Goal: Task Accomplishment & Management: Use online tool/utility

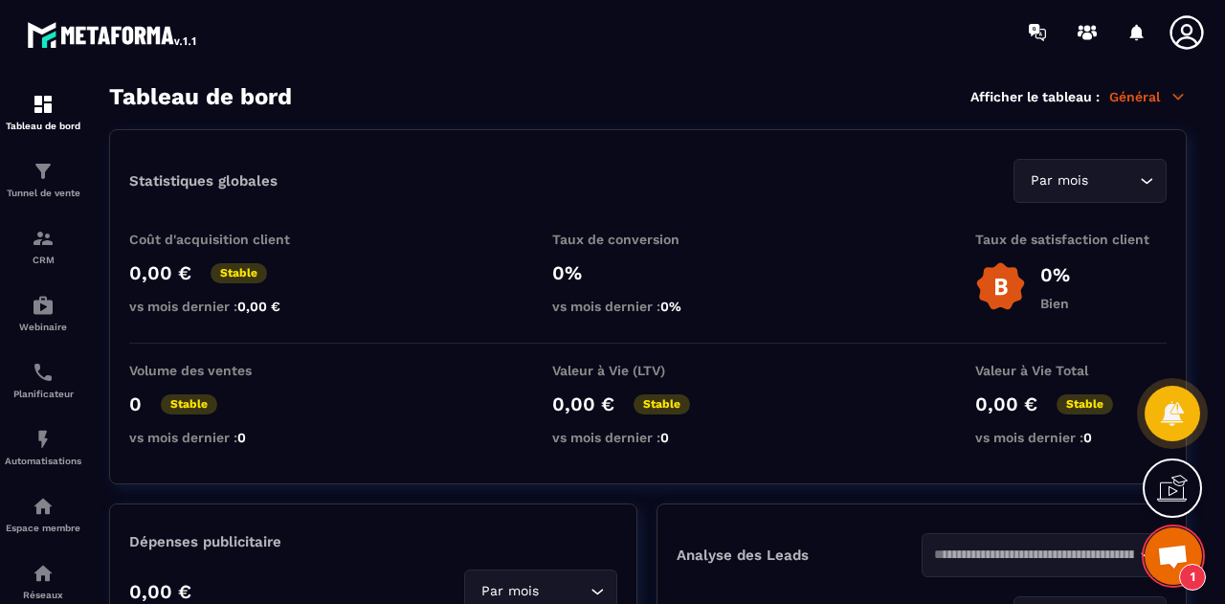
scroll to position [9854, 0]
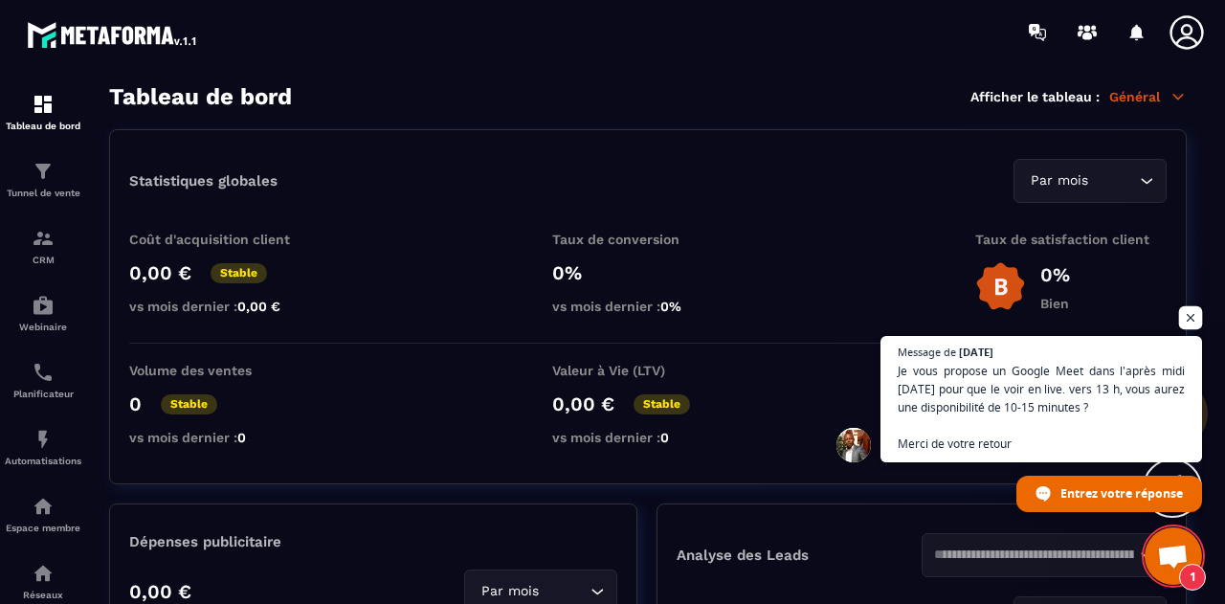
click at [1191, 319] on span "Ouvrir le chat" at bounding box center [1191, 318] width 24 height 24
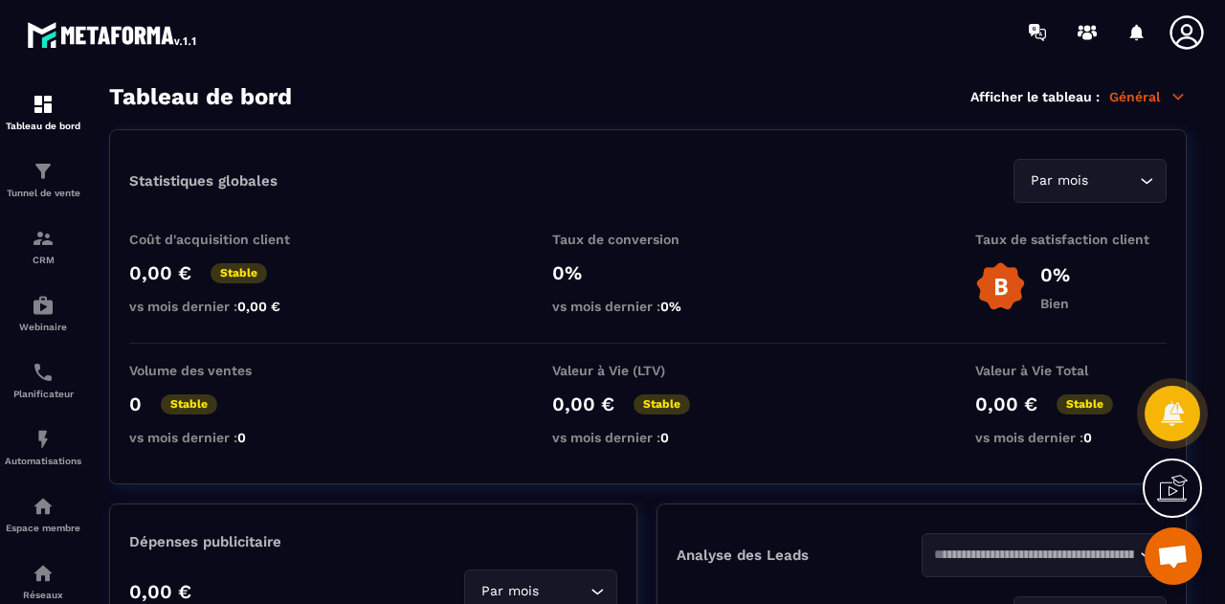
click at [1188, 32] on icon at bounding box center [1186, 32] width 38 height 38
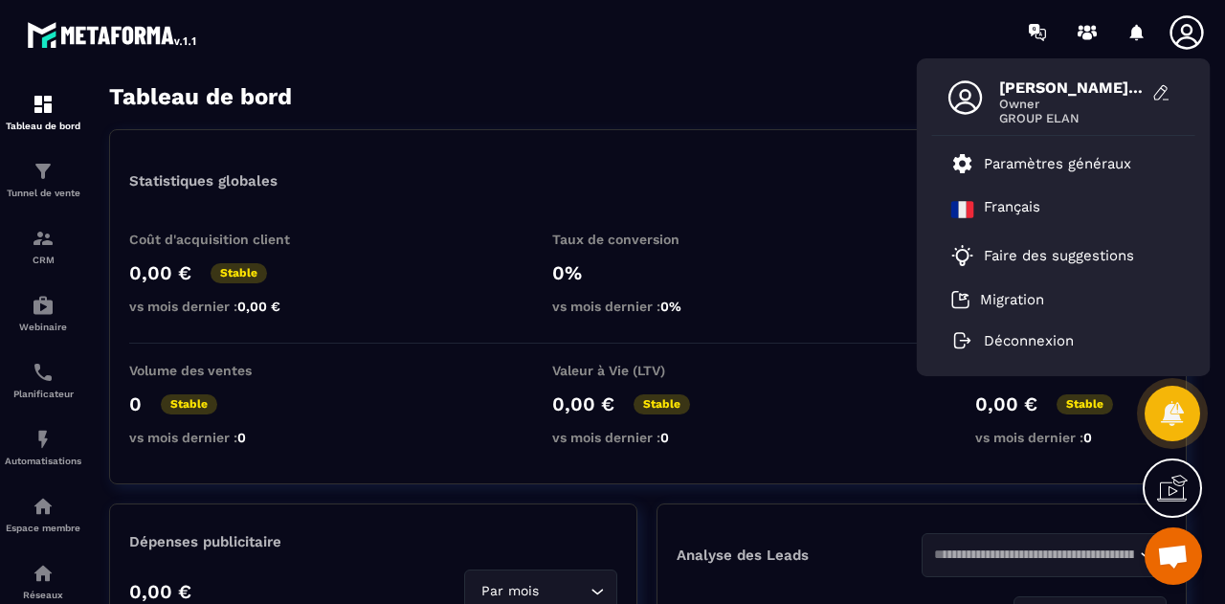
click at [832, 85] on div "Tableau de bord Afficher le tableau : Général" at bounding box center [647, 96] width 1077 height 27
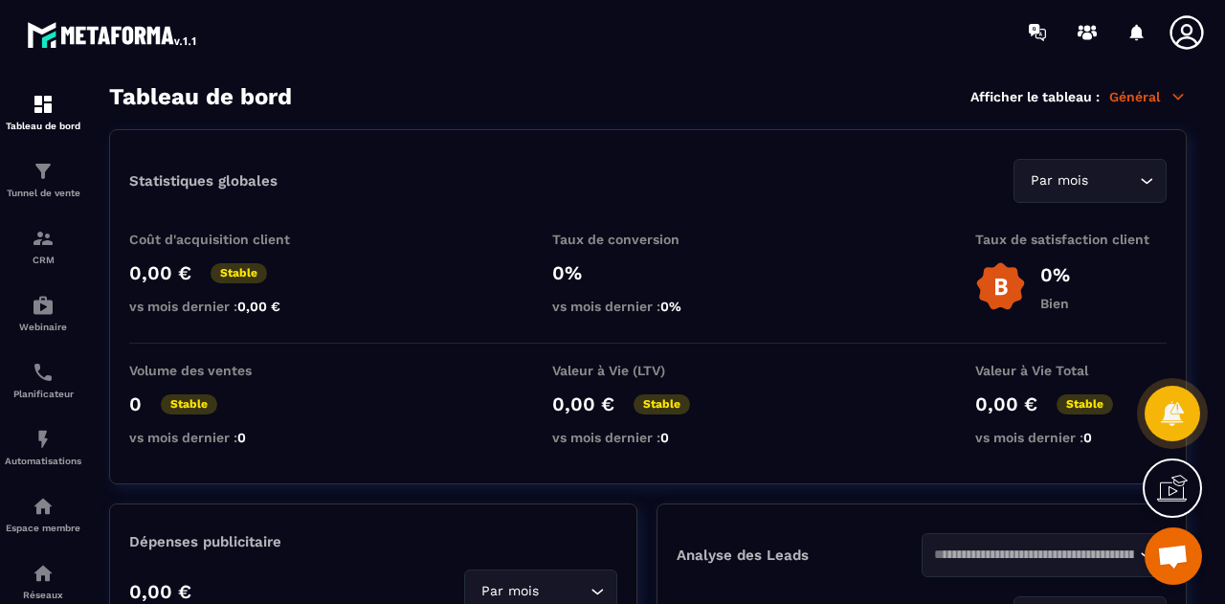
click at [1172, 558] on span "Ouvrir le chat" at bounding box center [1173, 557] width 32 height 27
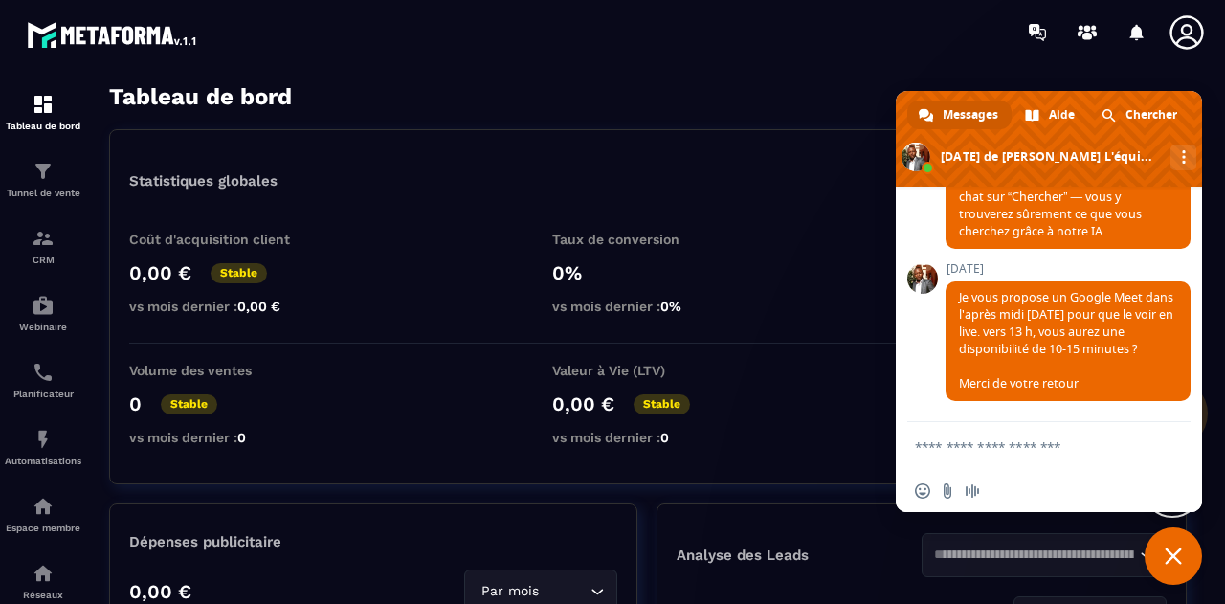
scroll to position [10028, 0]
click at [970, 452] on textarea "Entrez votre message..." at bounding box center [1030, 446] width 230 height 48
click at [1071, 436] on textarea "*********" at bounding box center [1030, 446] width 230 height 48
type textarea "**********"
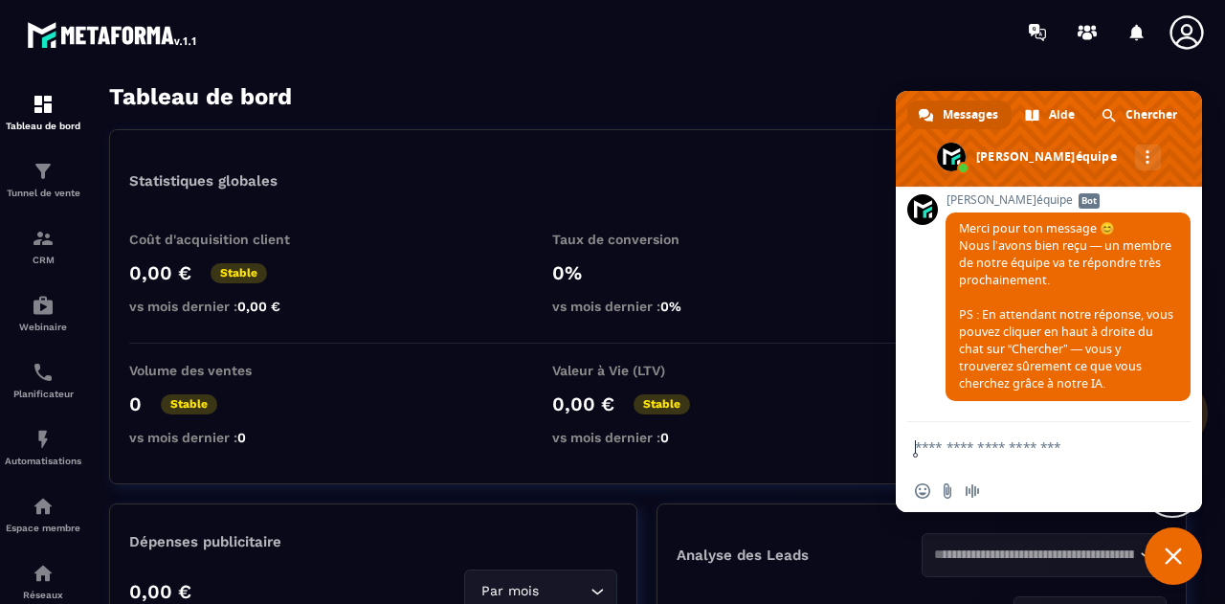
scroll to position [10338, 0]
type textarea "*"
type textarea "**********"
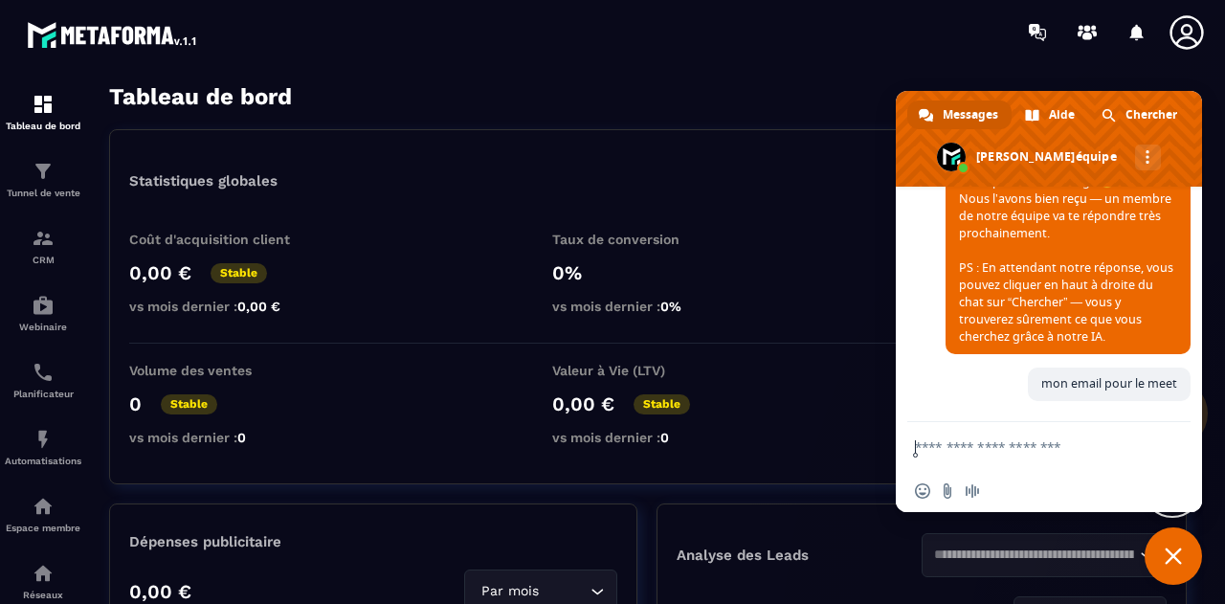
scroll to position [10889, 0]
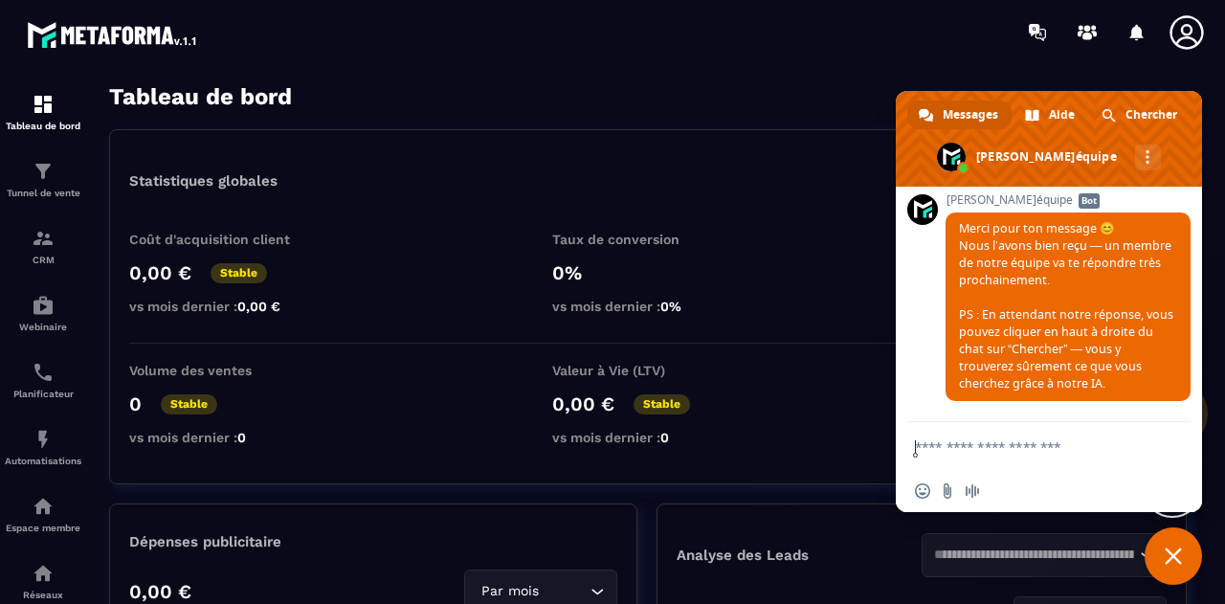
click at [1174, 563] on span "Fermer le chat" at bounding box center [1172, 555] width 17 height 17
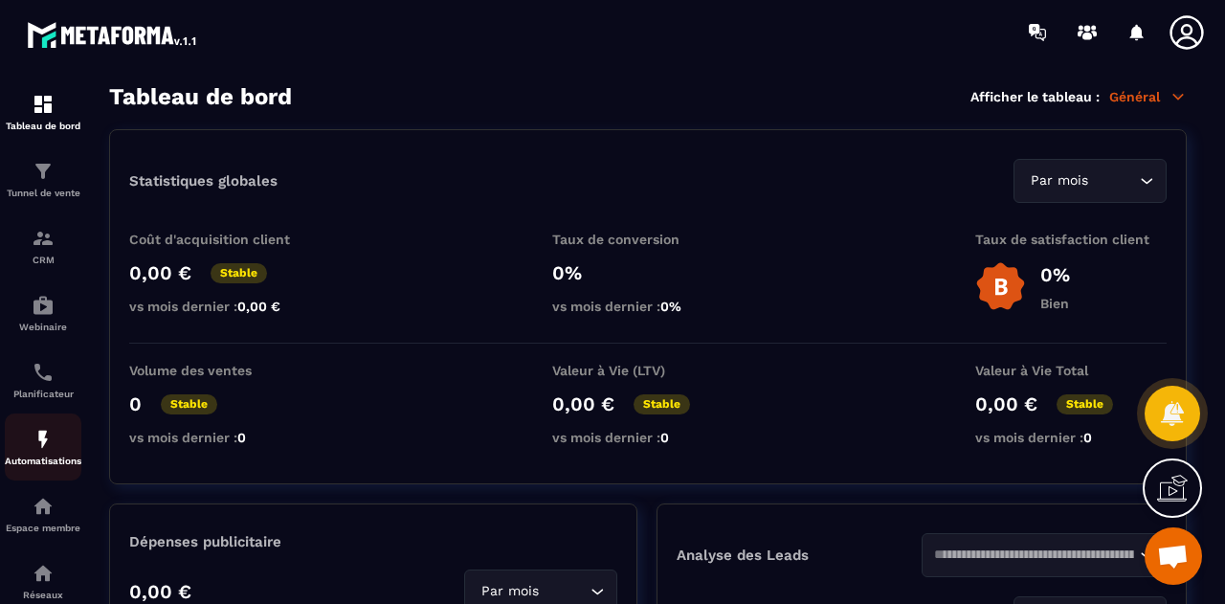
click at [34, 456] on div "Automatisations" at bounding box center [43, 447] width 77 height 38
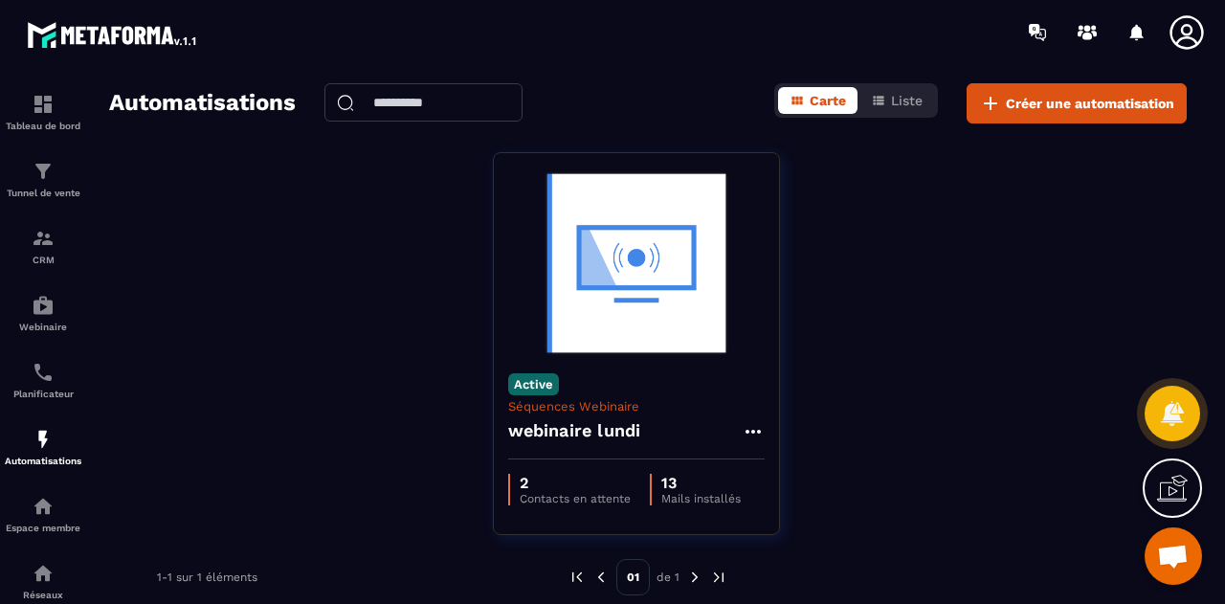
scroll to position [16, 0]
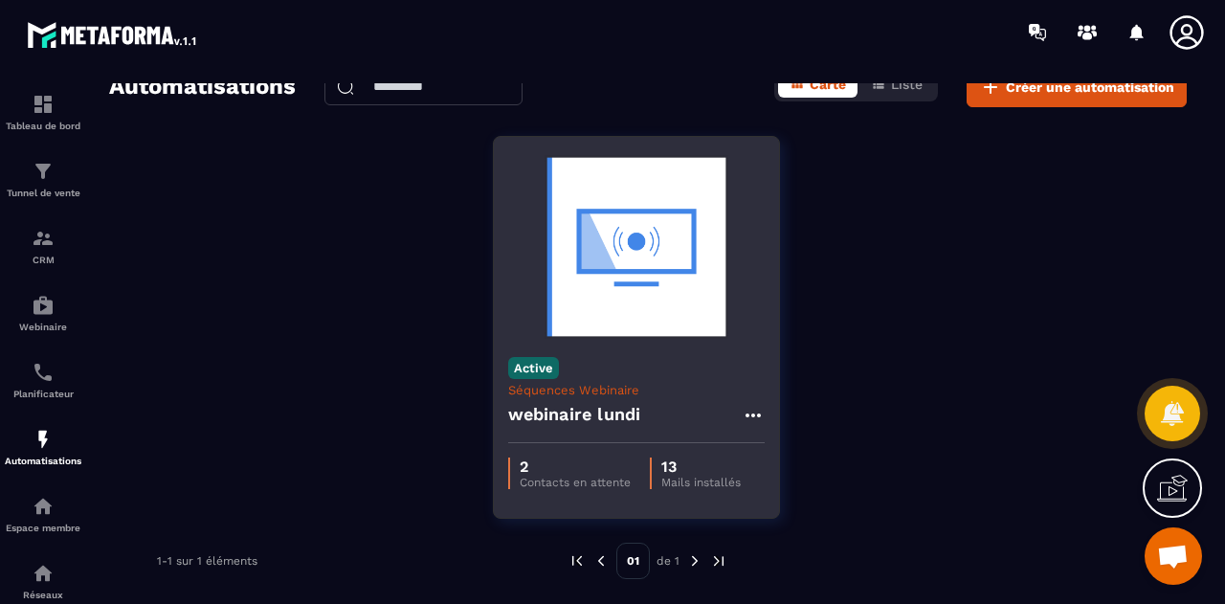
click at [603, 414] on h4 "webinaire lundi" at bounding box center [574, 414] width 133 height 27
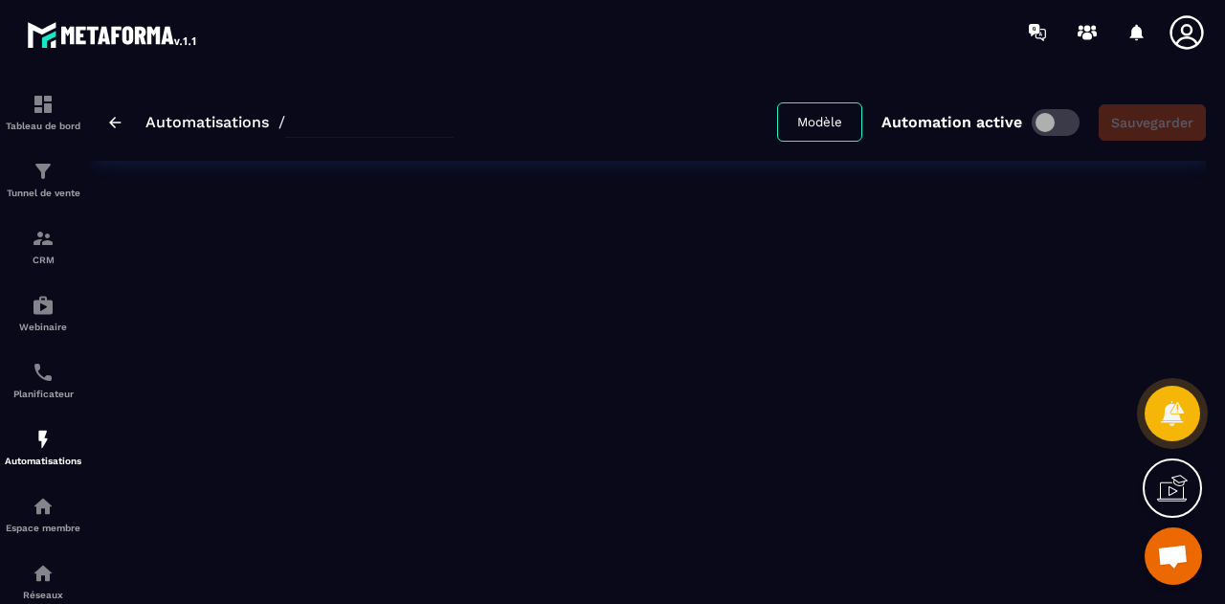
type input "**********"
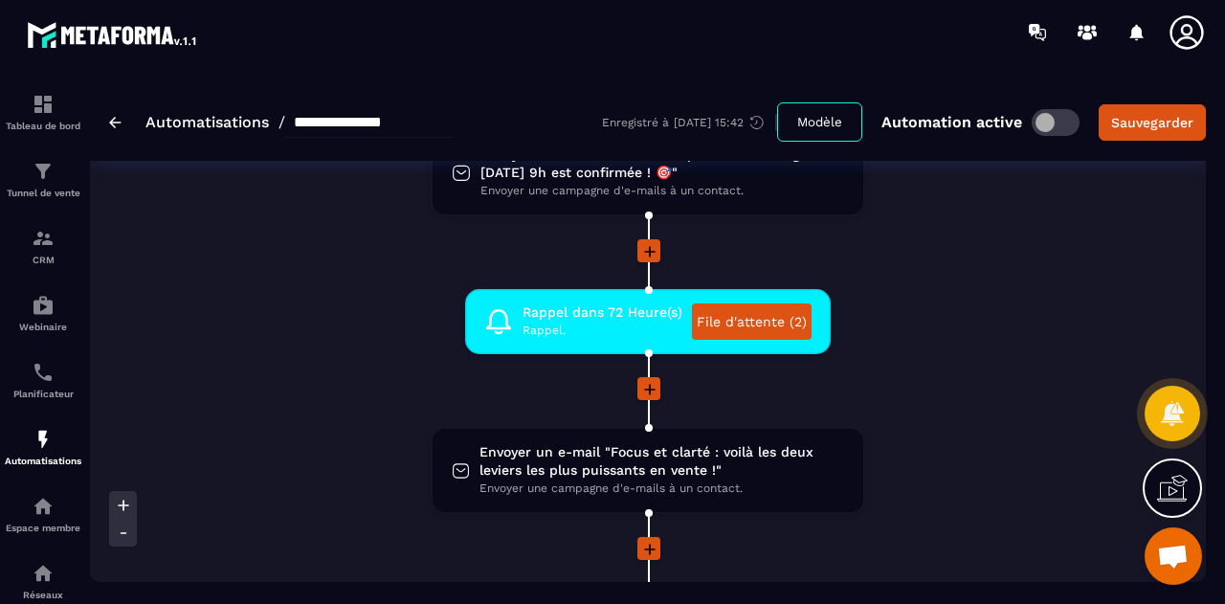
scroll to position [293, 0]
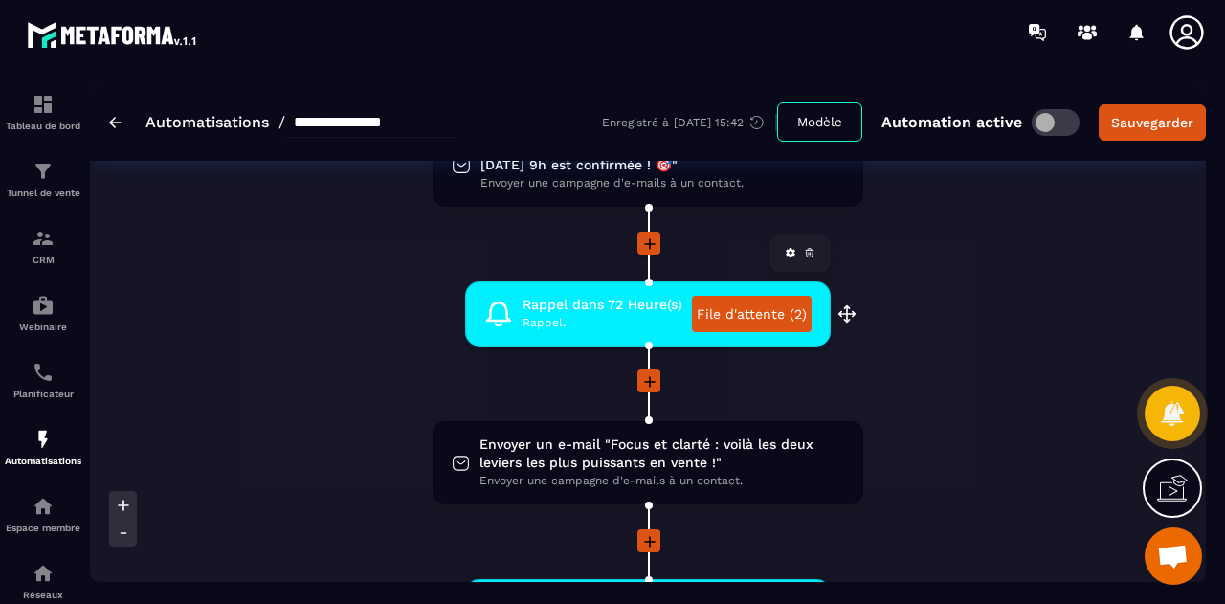
click at [543, 334] on div "Rappel dans 72 Heure(s) Rappel. File d'attente (2) drag-arrow" at bounding box center [647, 313] width 365 height 65
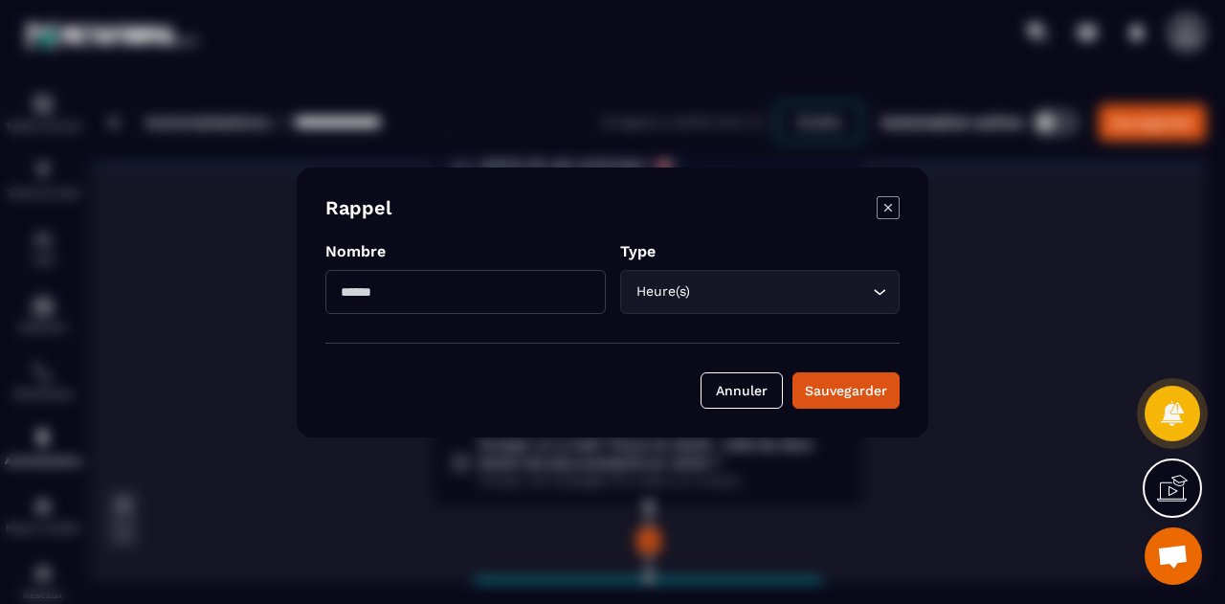
click at [894, 210] on icon "Modal window" at bounding box center [887, 207] width 23 height 23
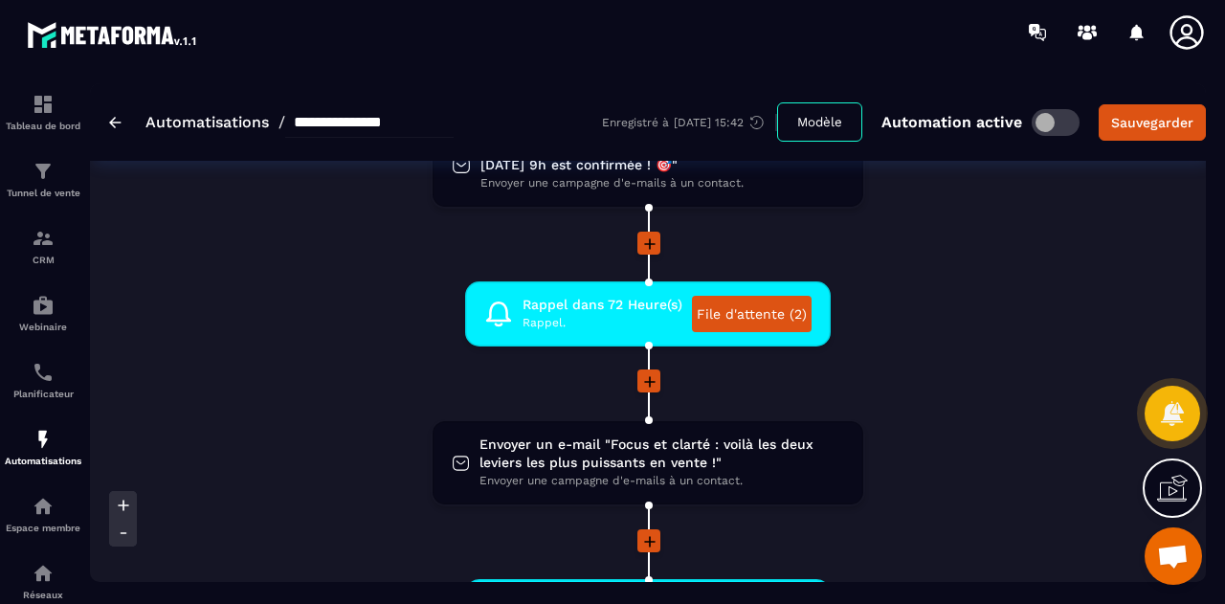
click at [960, 338] on li "Rappel dans 72 Heure(s) Rappel. File d'attente (2) drag-arrow" at bounding box center [647, 325] width 995 height 88
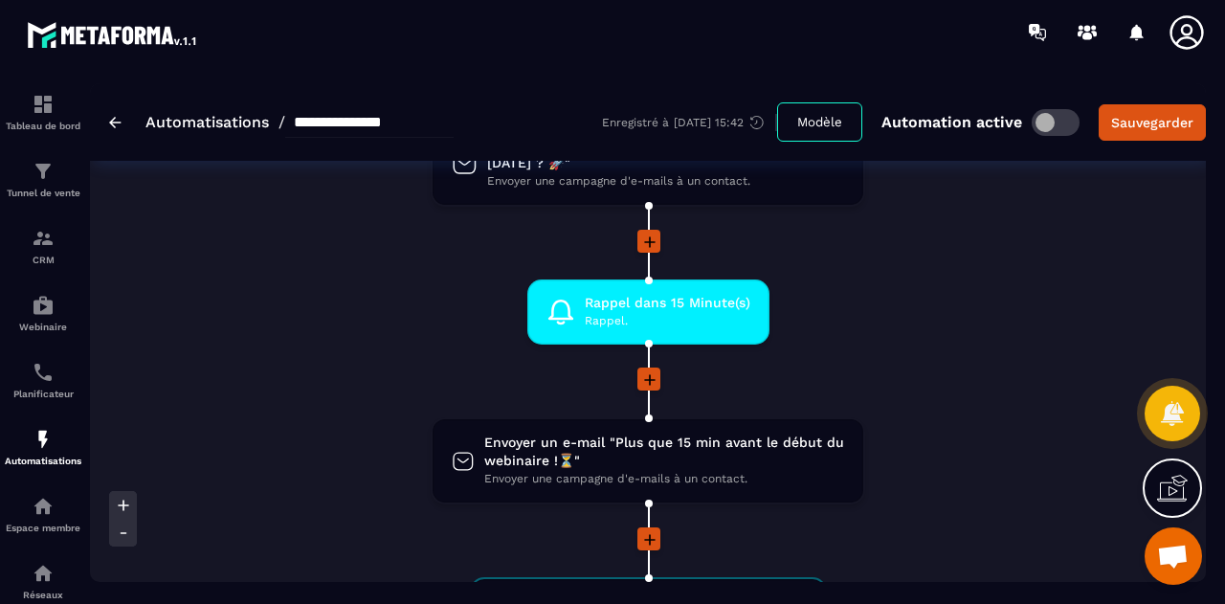
scroll to position [1462, 0]
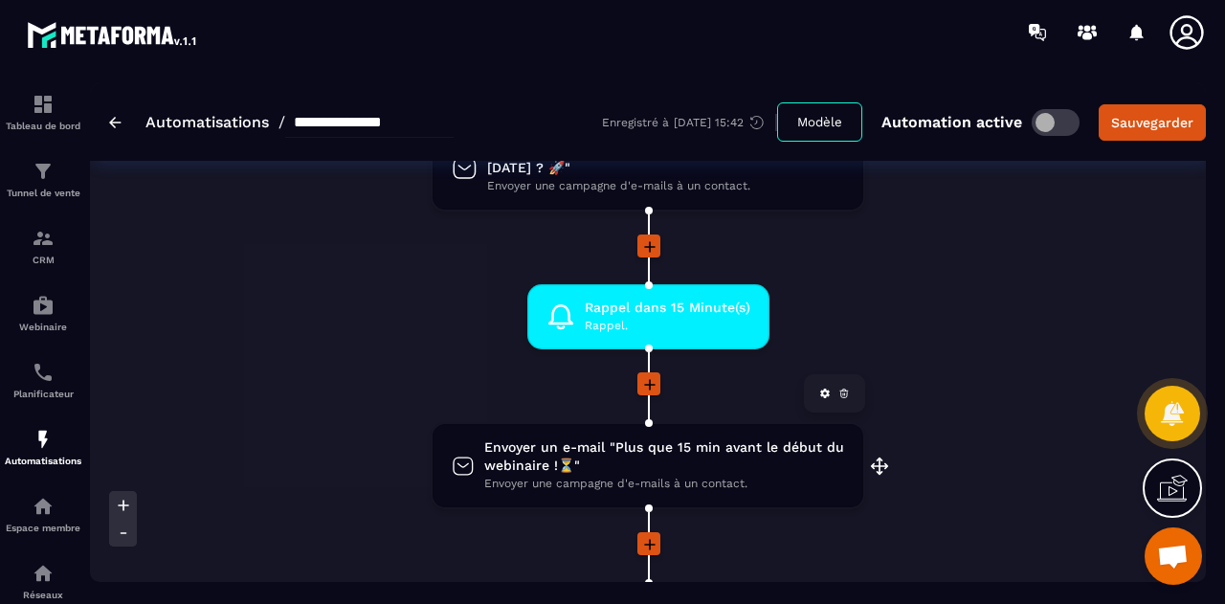
click at [726, 466] on span "Envoyer un e-mail "Plus que 15 min avant le début du webinaire !⏳"" at bounding box center [664, 456] width 360 height 36
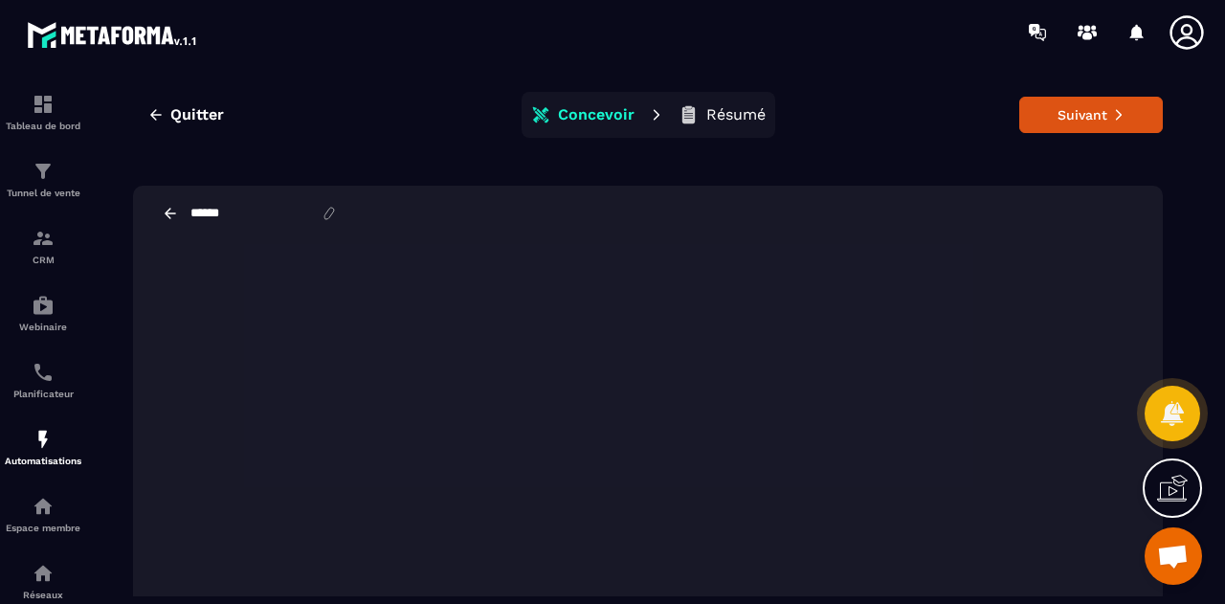
scroll to position [14, 0]
click at [173, 219] on icon at bounding box center [170, 214] width 17 height 17
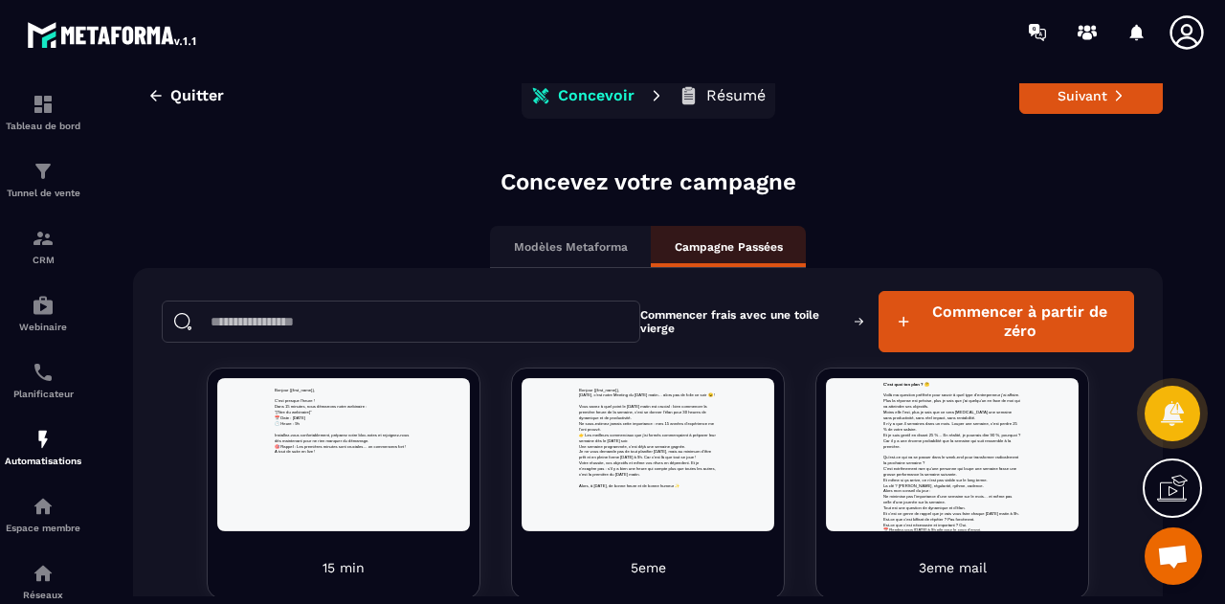
scroll to position [0, 0]
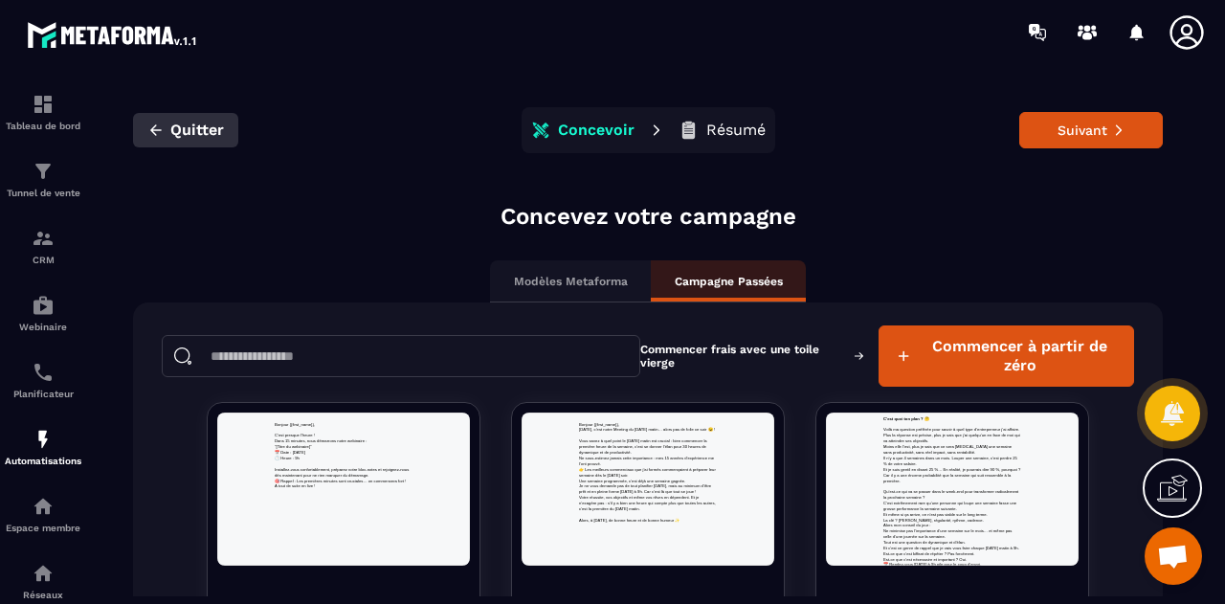
click at [153, 143] on button "Quitter" at bounding box center [185, 130] width 105 height 34
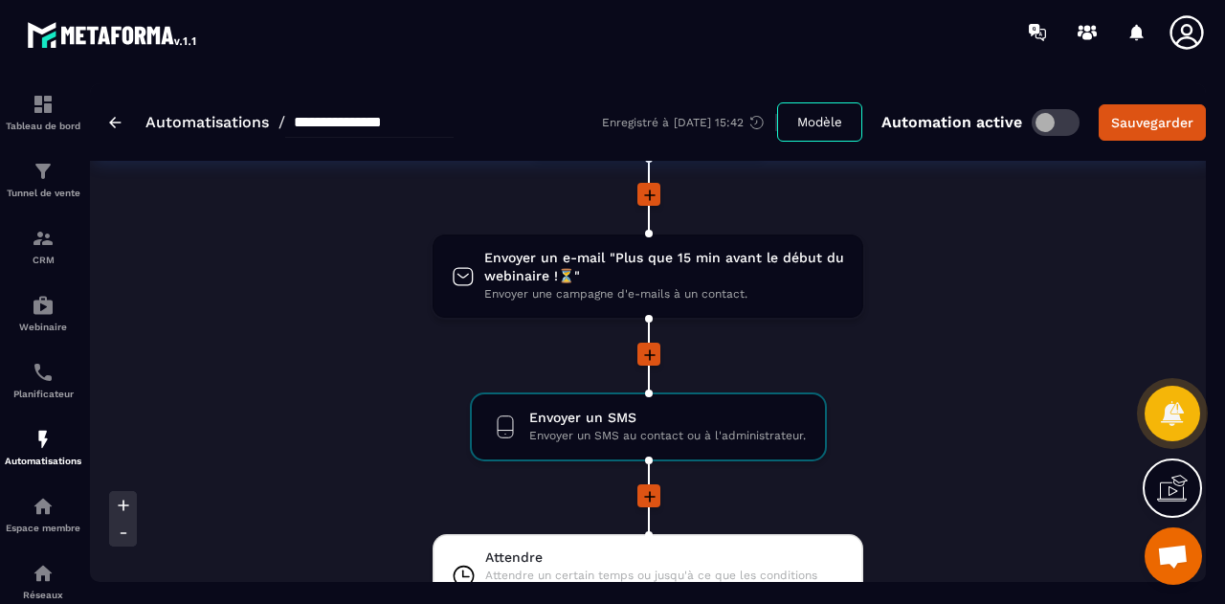
scroll to position [1652, 0]
click at [658, 282] on span "Envoyer un e-mail "Plus que 15 min avant le début du webinaire !⏳"" at bounding box center [664, 266] width 360 height 36
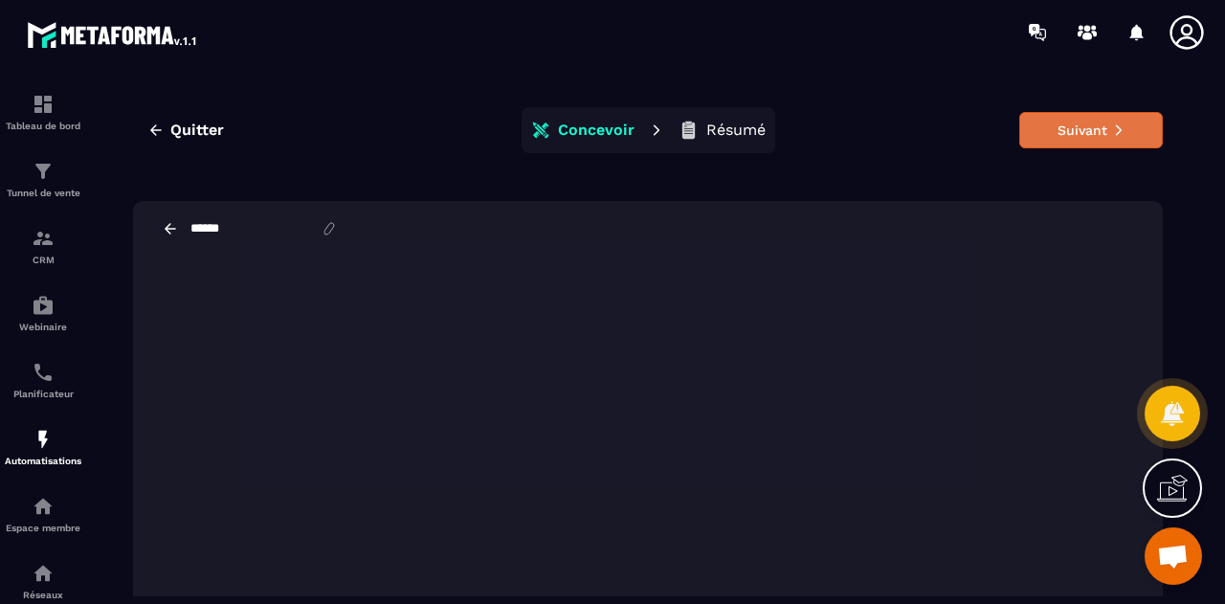
click at [1093, 137] on button "Suivant" at bounding box center [1091, 130] width 144 height 36
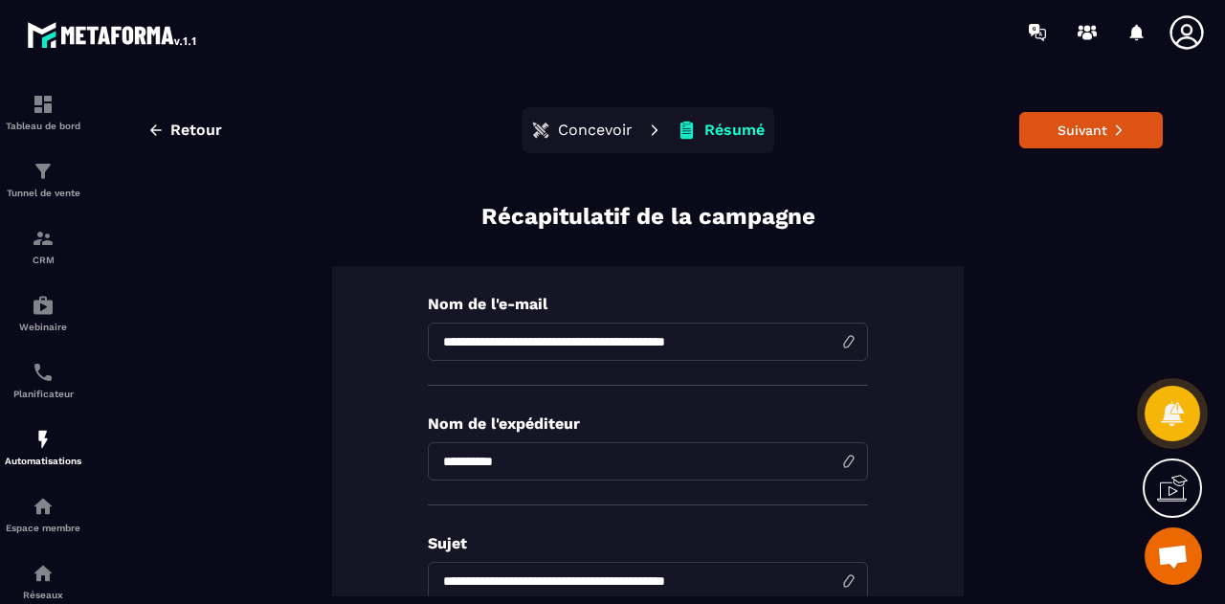
click at [727, 343] on input "**********" at bounding box center [648, 341] width 440 height 38
type input "**********"
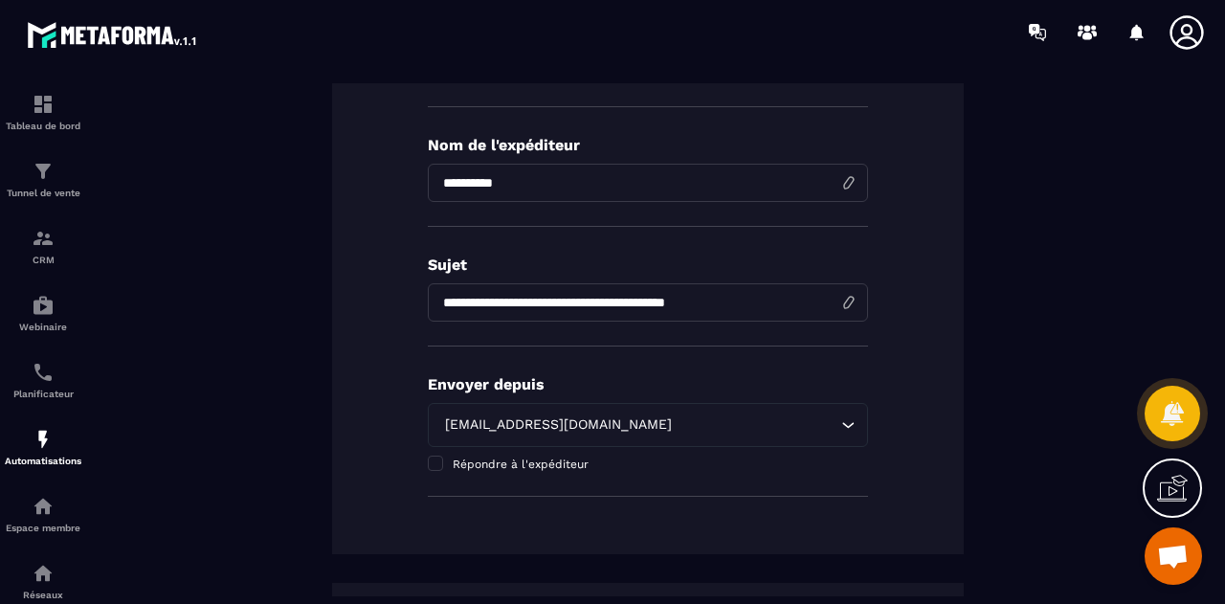
scroll to position [279, 0]
click at [729, 299] on input "**********" at bounding box center [648, 301] width 440 height 38
type input "**********"
click at [897, 359] on div "**********" at bounding box center [647, 270] width 631 height 566
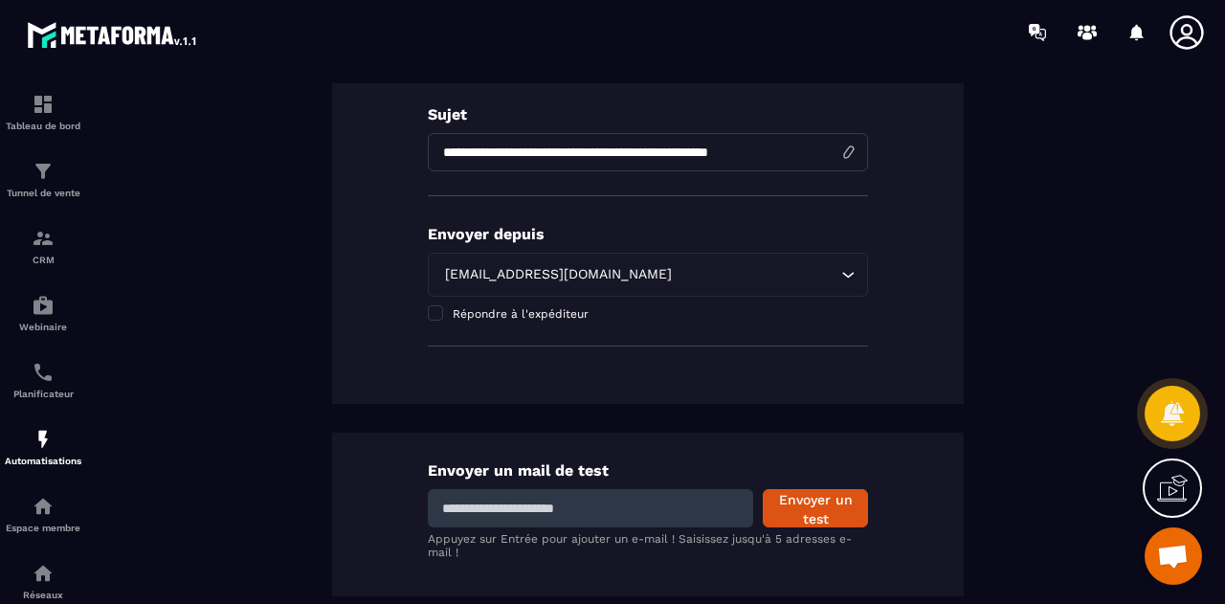
scroll to position [452, 0]
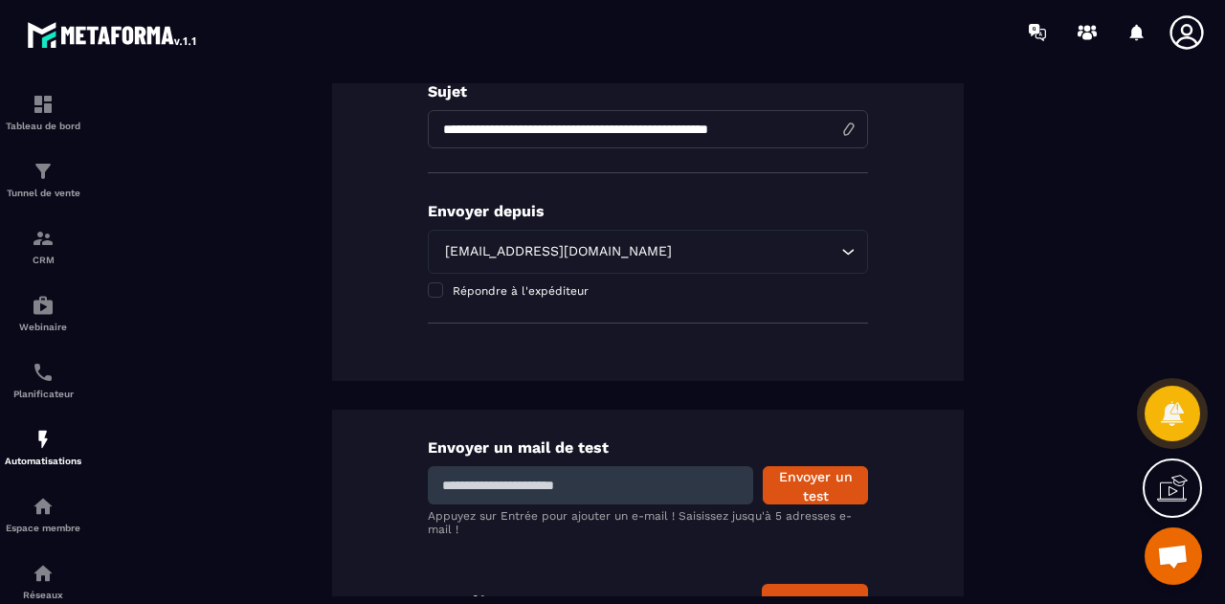
click at [637, 383] on div "**********" at bounding box center [647, 207] width 1029 height 917
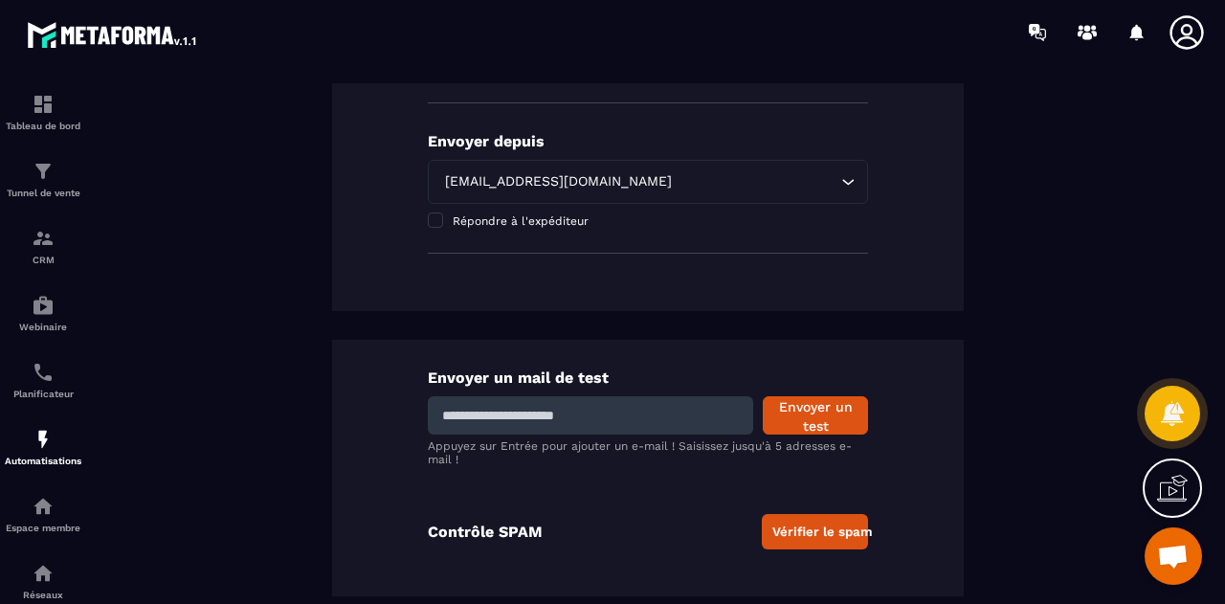
click at [487, 417] on input at bounding box center [590, 415] width 325 height 38
type input "**********"
click at [800, 405] on button "Envoyer un test" at bounding box center [814, 415] width 105 height 38
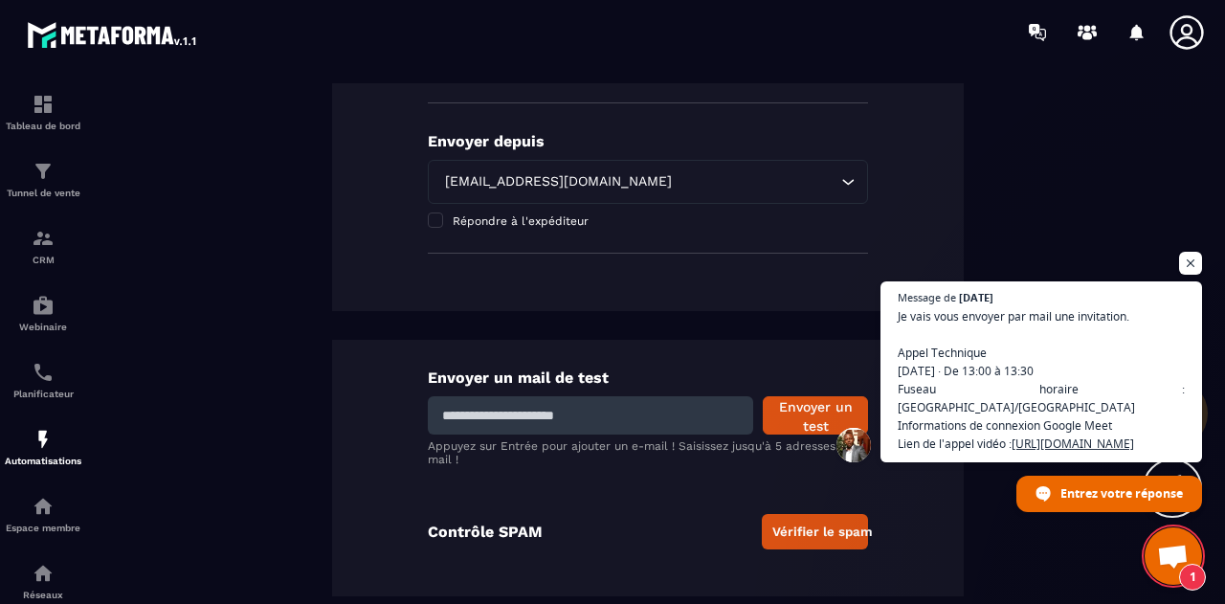
scroll to position [42, 0]
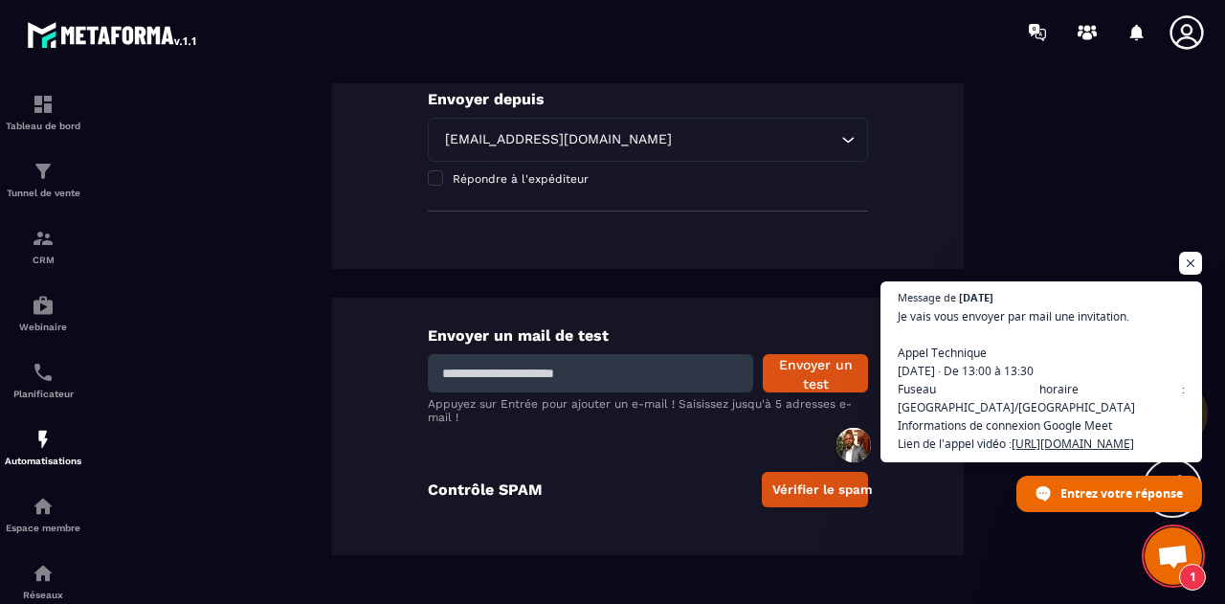
click at [1176, 558] on span "Ouvrir le chat" at bounding box center [1173, 557] width 32 height 27
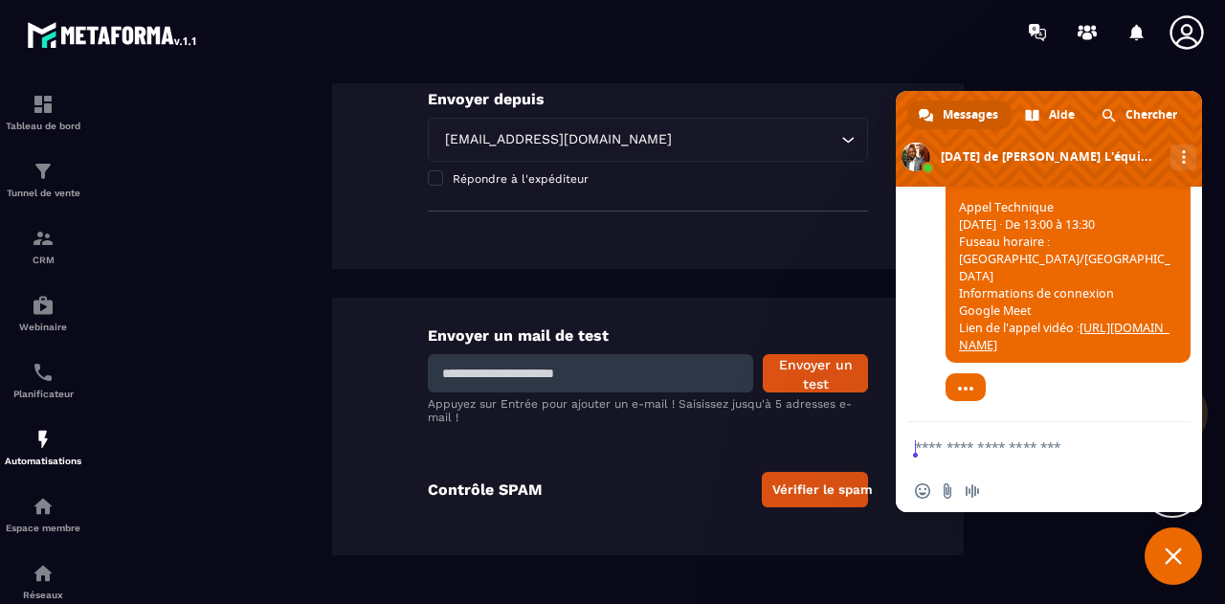
scroll to position [11154, 0]
click at [1165, 562] on span "Fermer le chat" at bounding box center [1172, 555] width 17 height 17
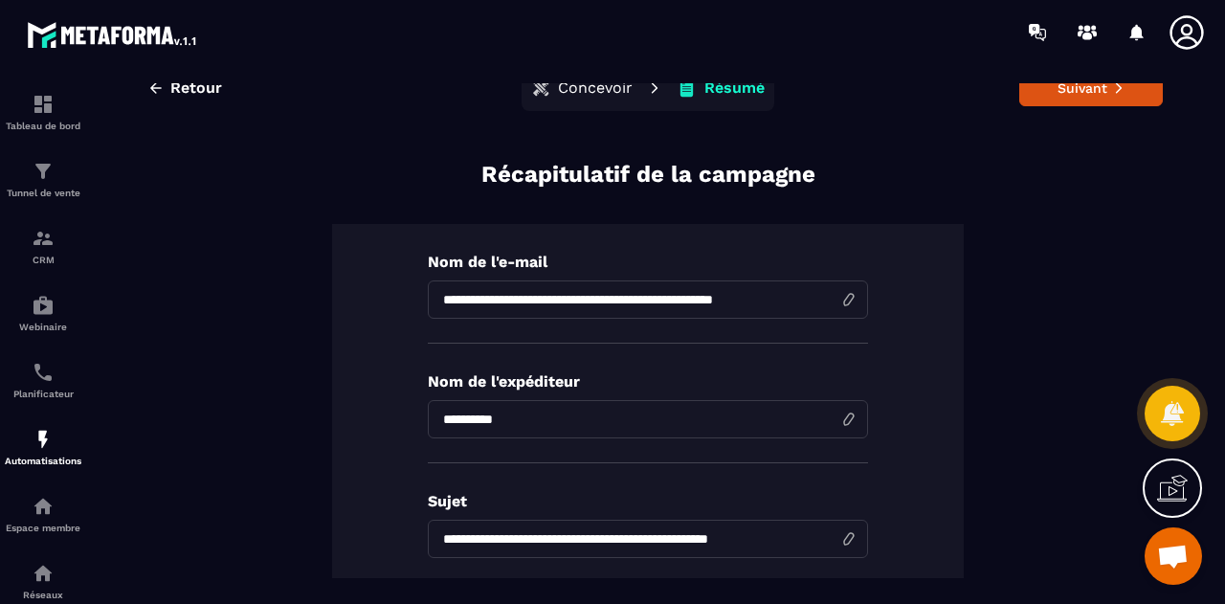
scroll to position [0, 0]
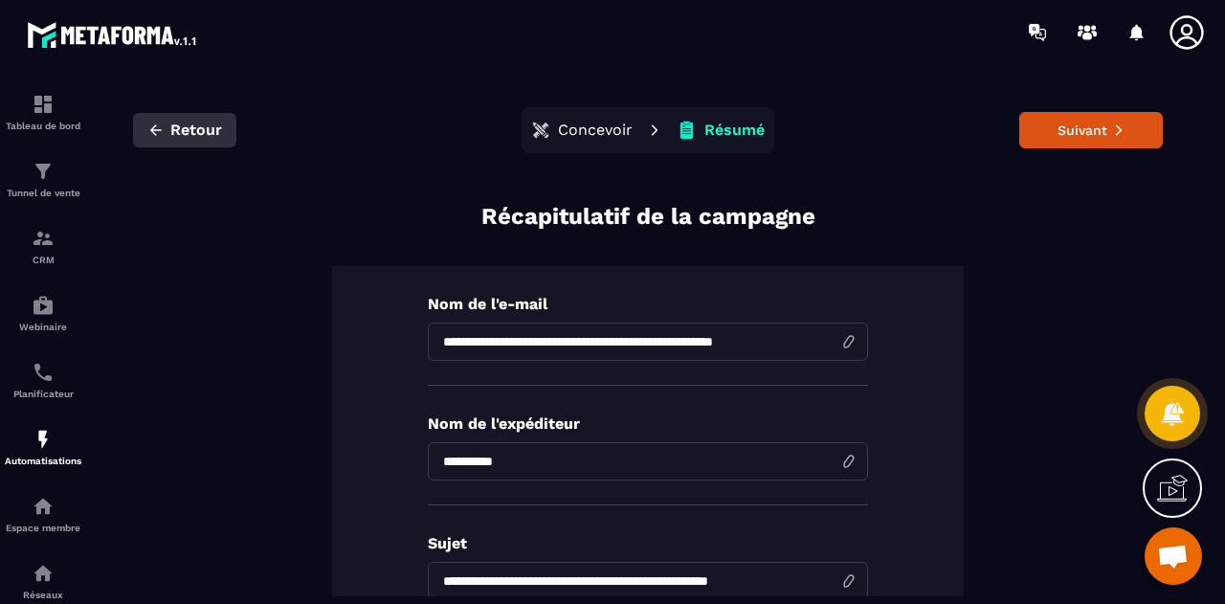
click at [170, 129] on span "Retour" at bounding box center [196, 130] width 52 height 19
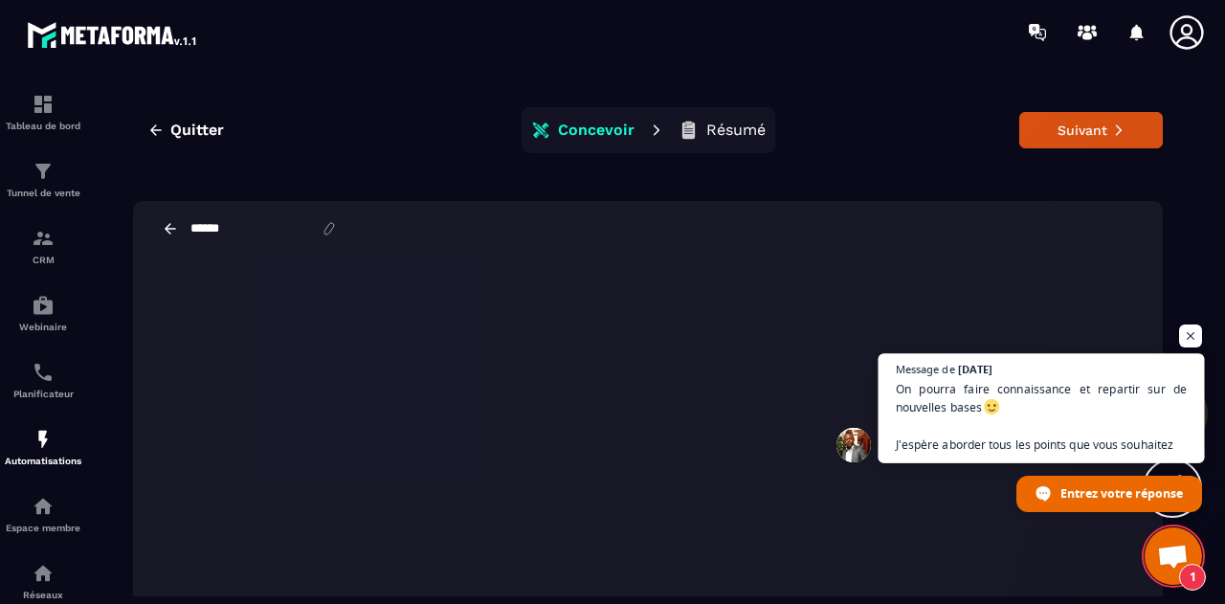
click at [1057, 420] on span "On pourra faire connaissance et repartir sur de nouvelles bases J'espère aborde…" at bounding box center [1041, 417] width 292 height 74
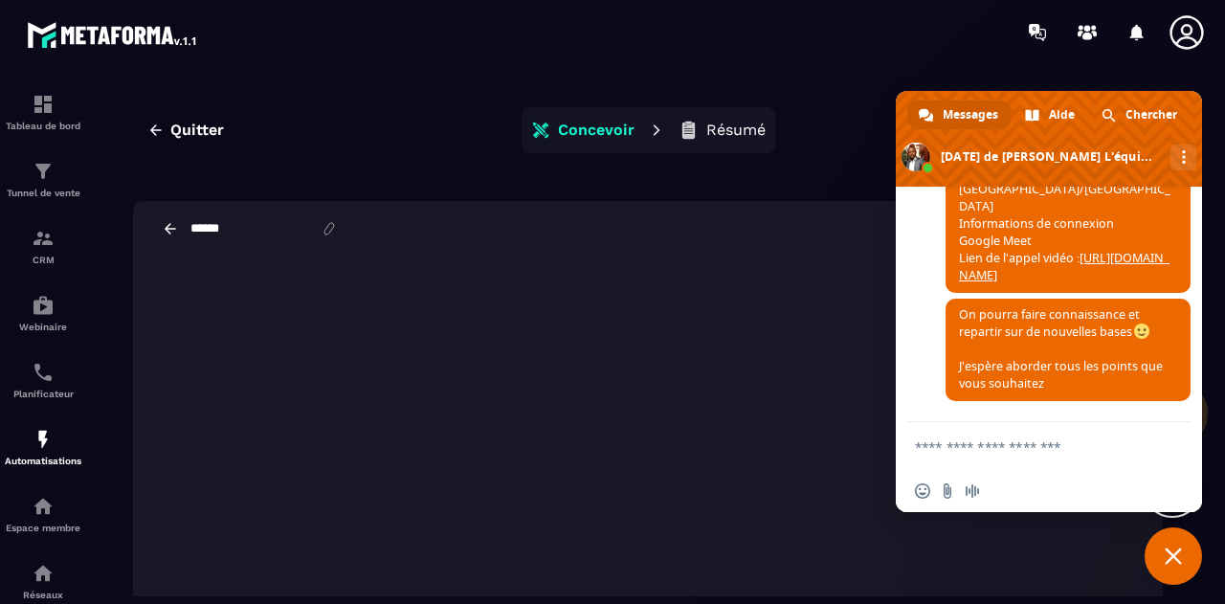
scroll to position [11227, 0]
type textarea "**********"
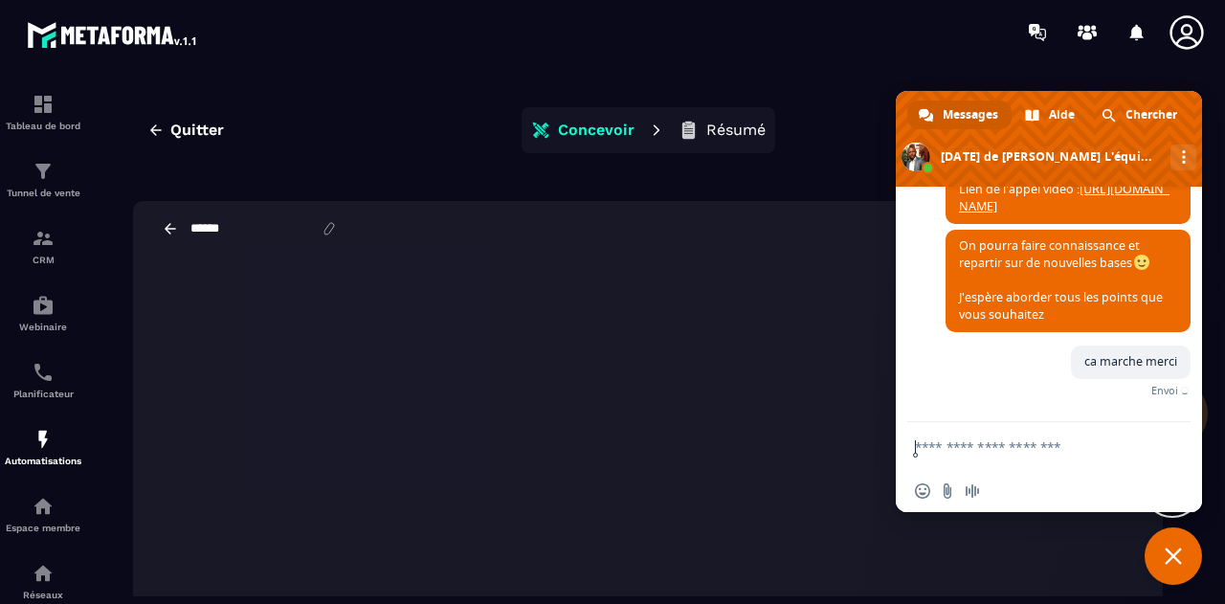
scroll to position [11274, 0]
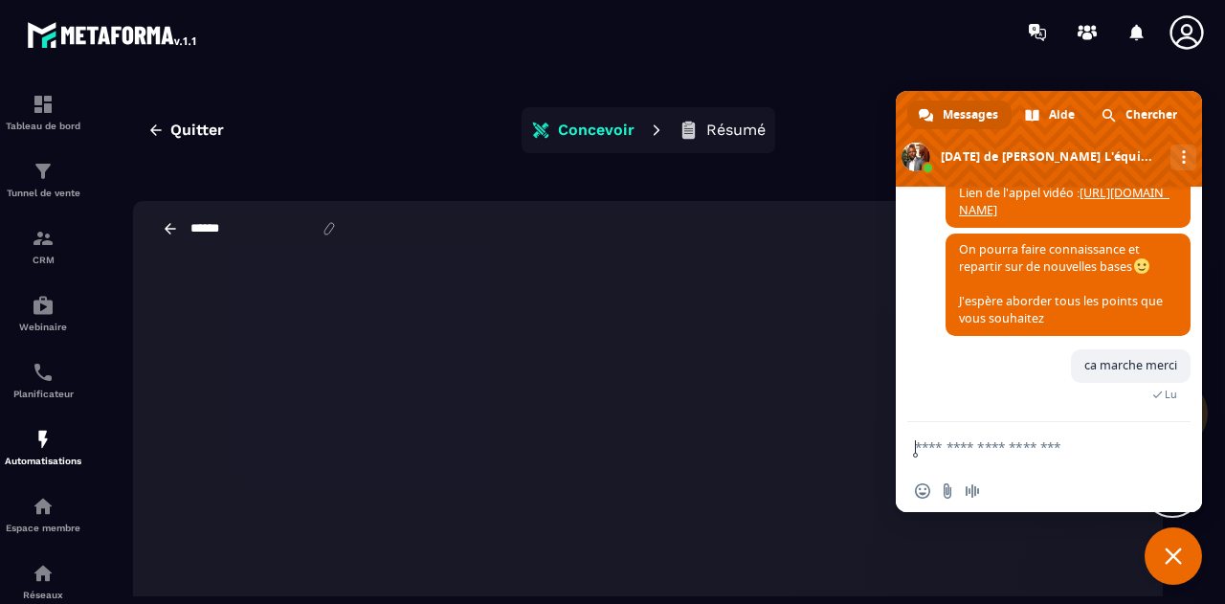
click at [991, 451] on textarea "Entrez votre message..." at bounding box center [1030, 446] width 230 height 48
click at [1165, 550] on span "Fermer le chat" at bounding box center [1172, 555] width 17 height 17
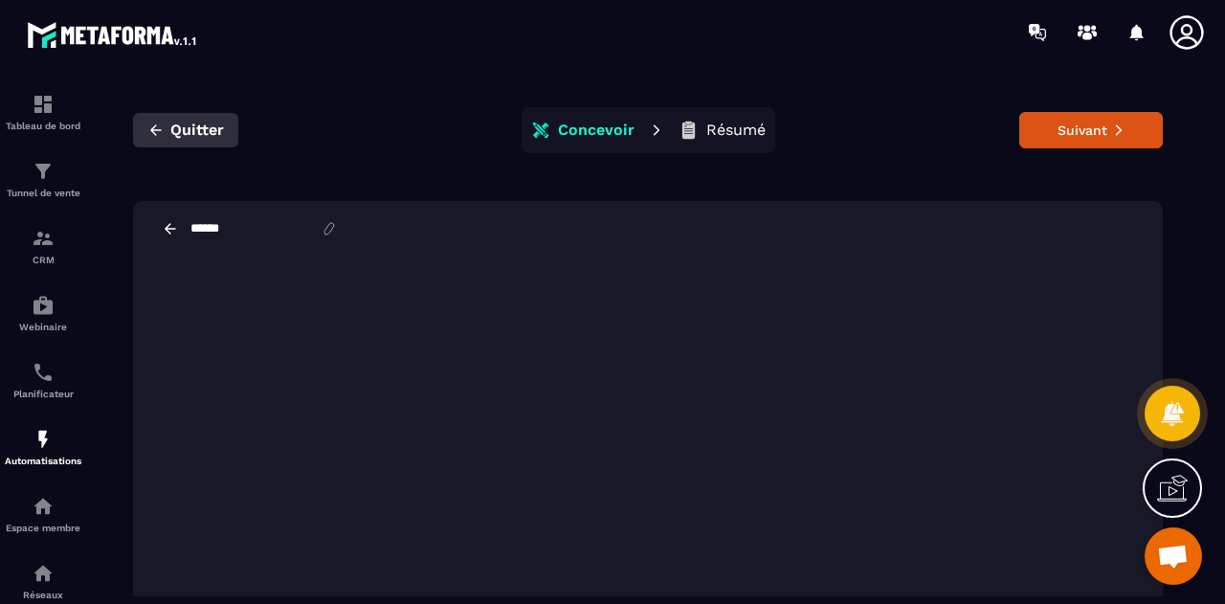
click at [189, 135] on span "Quitter" at bounding box center [197, 130] width 54 height 19
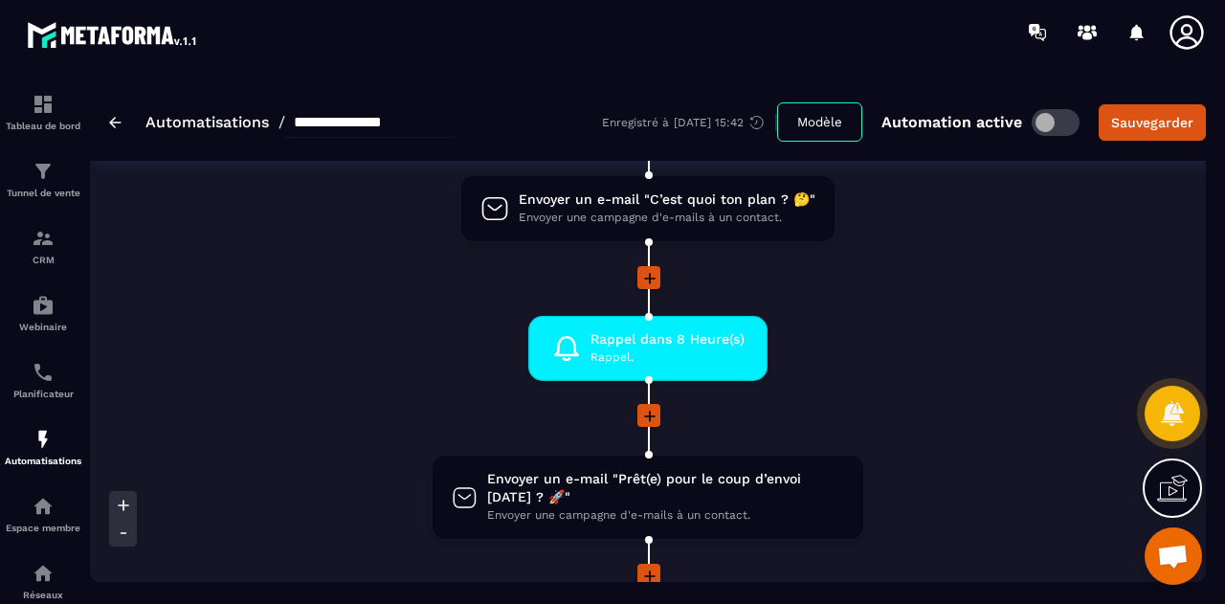
scroll to position [1137, 0]
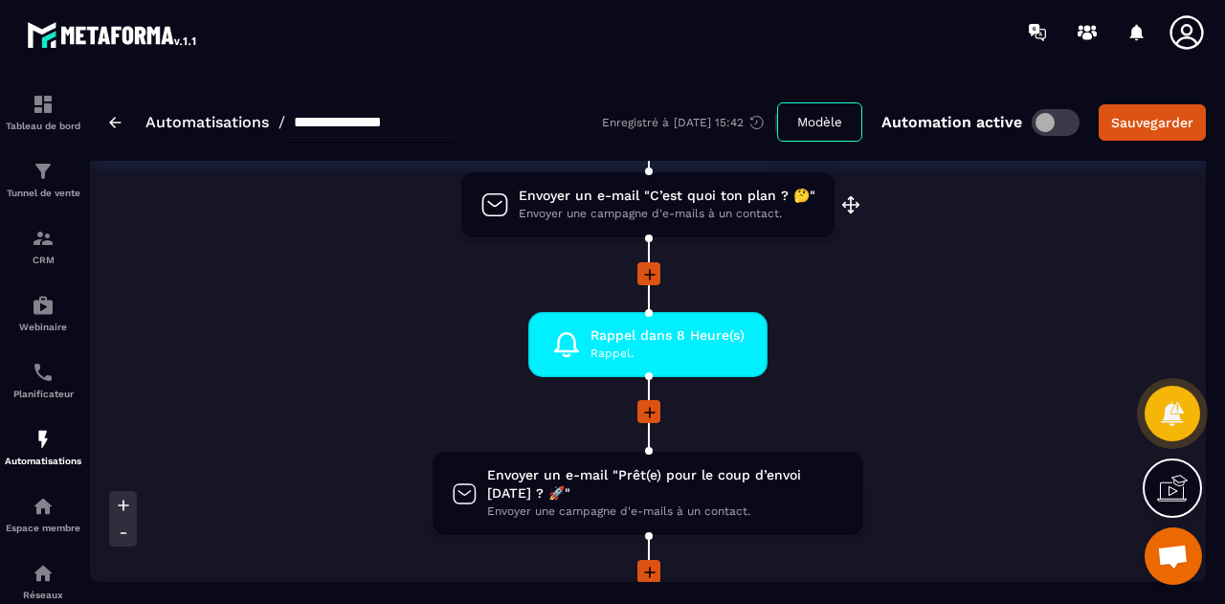
click at [621, 206] on span "Envoyer une campagne d'e-mails à un contact." at bounding box center [667, 214] width 297 height 18
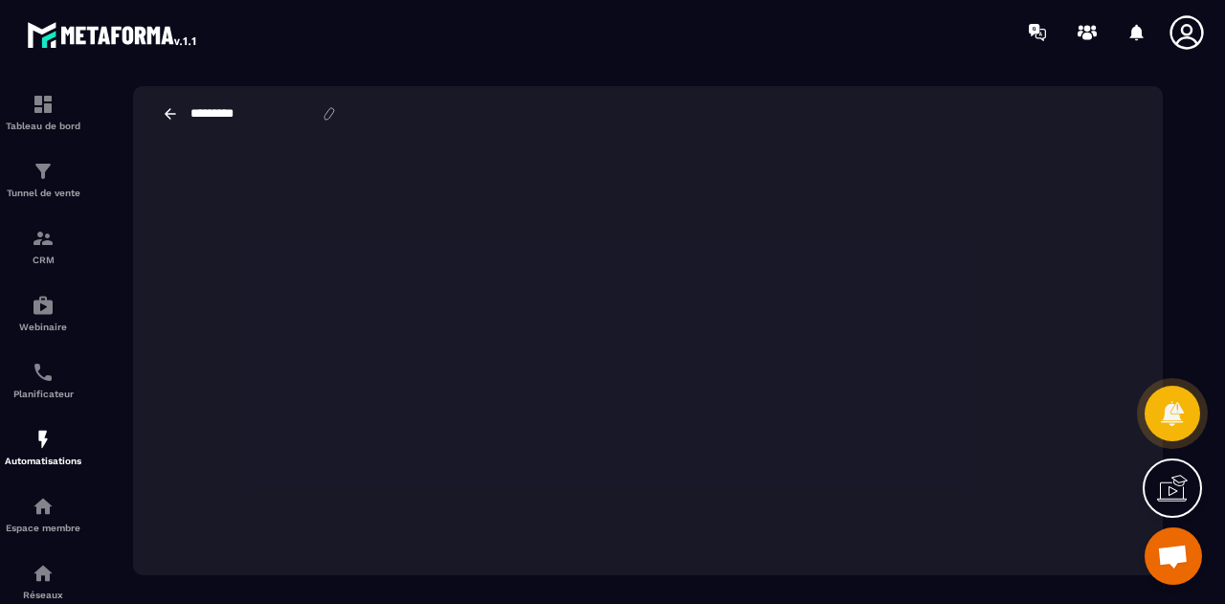
scroll to position [118, 0]
click at [171, 106] on icon at bounding box center [170, 110] width 17 height 17
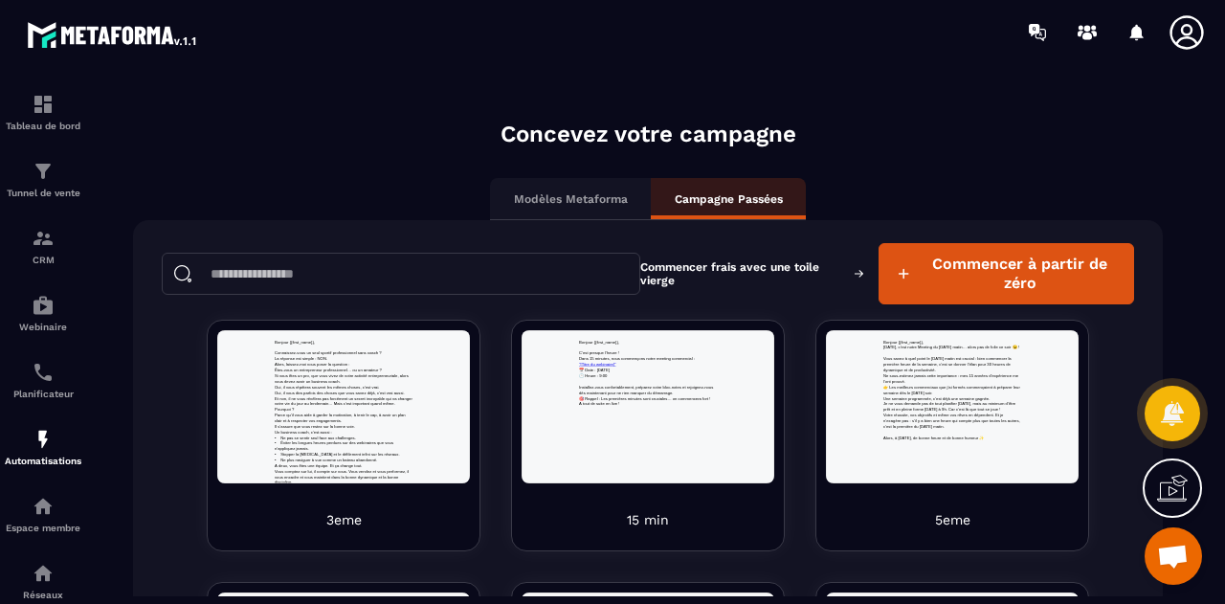
scroll to position [0, 0]
click at [65, 37] on img at bounding box center [113, 34] width 172 height 34
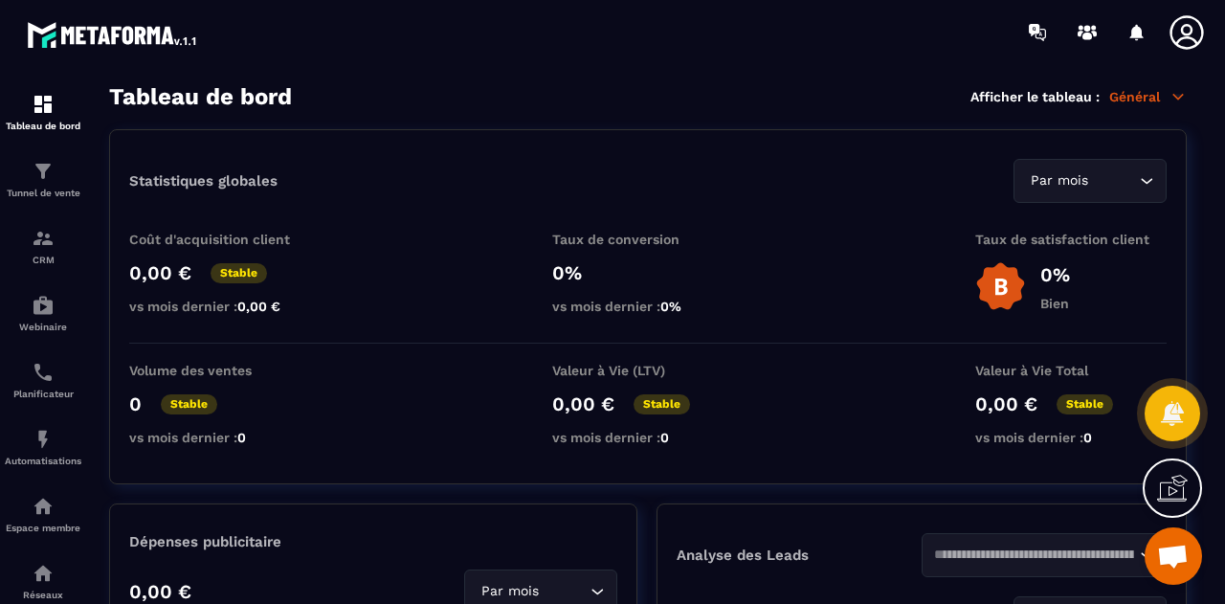
click at [601, 107] on div "Tableau de bord Afficher le tableau : Général" at bounding box center [647, 96] width 1077 height 27
click at [578, 83] on div "Tableau de bord Afficher le tableau : Général" at bounding box center [647, 96] width 1077 height 27
